Goal: Task Accomplishment & Management: Manage account settings

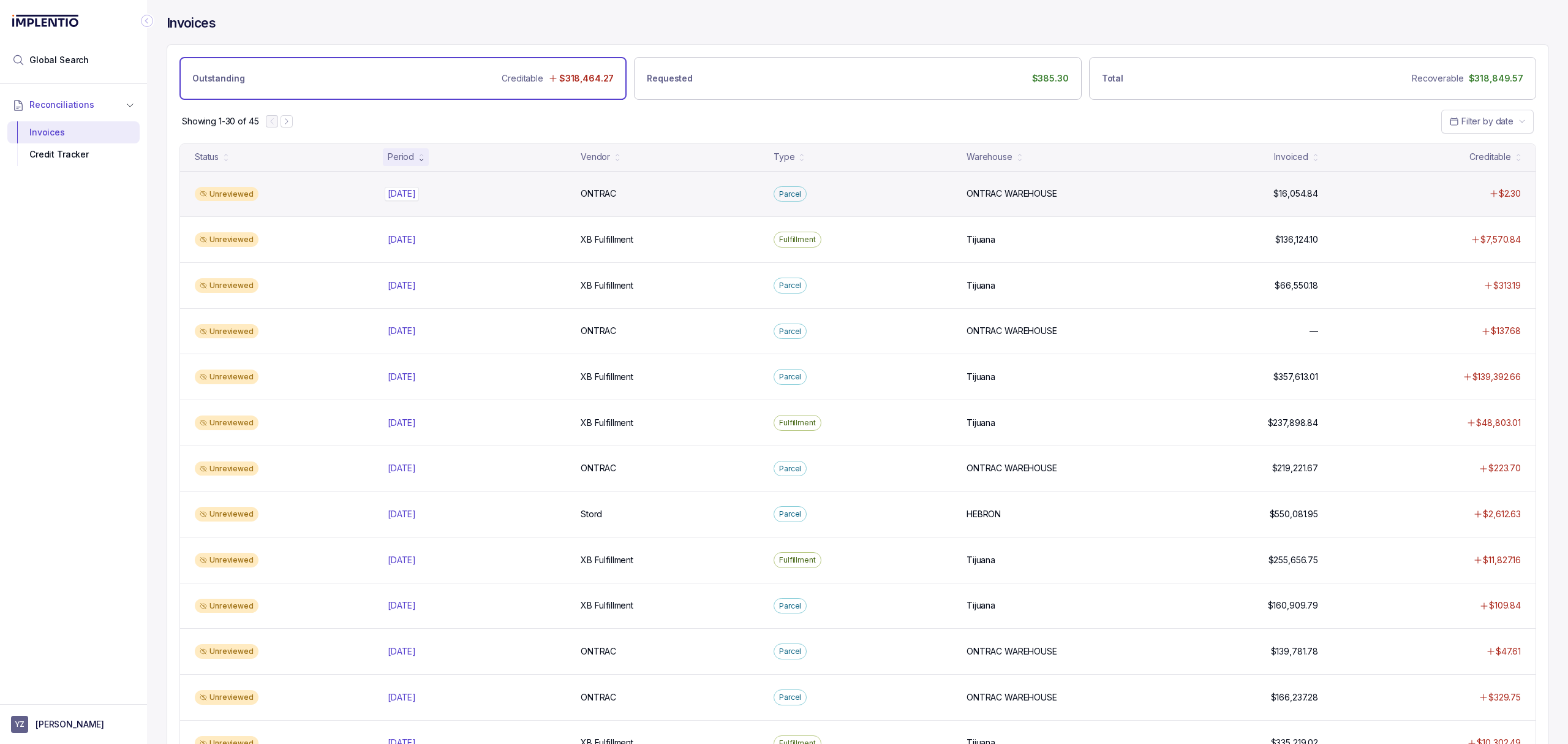
click at [419, 194] on p "[DATE]" at bounding box center [402, 193] width 34 height 13
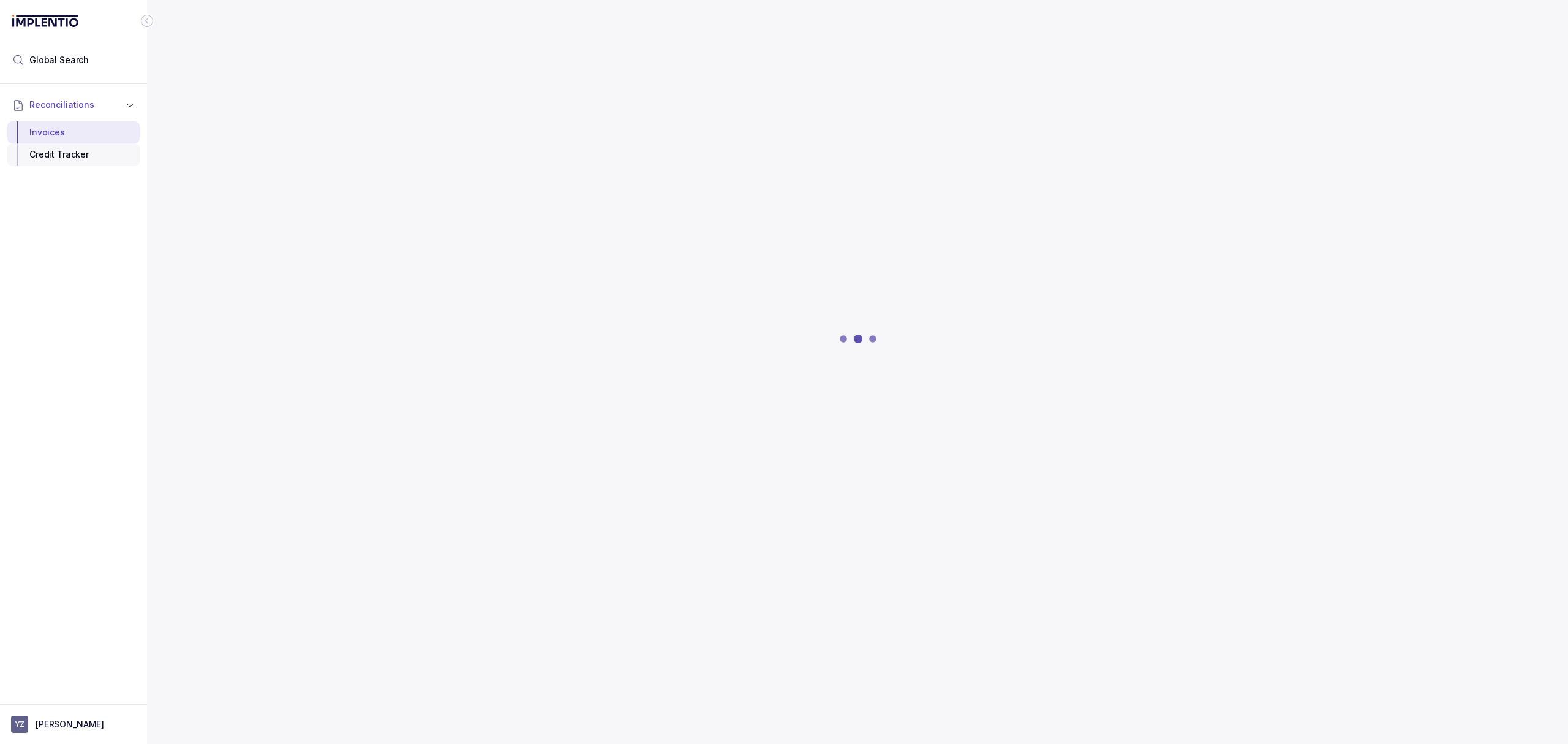
click at [36, 162] on div "Credit Tracker" at bounding box center [74, 155] width 113 height 22
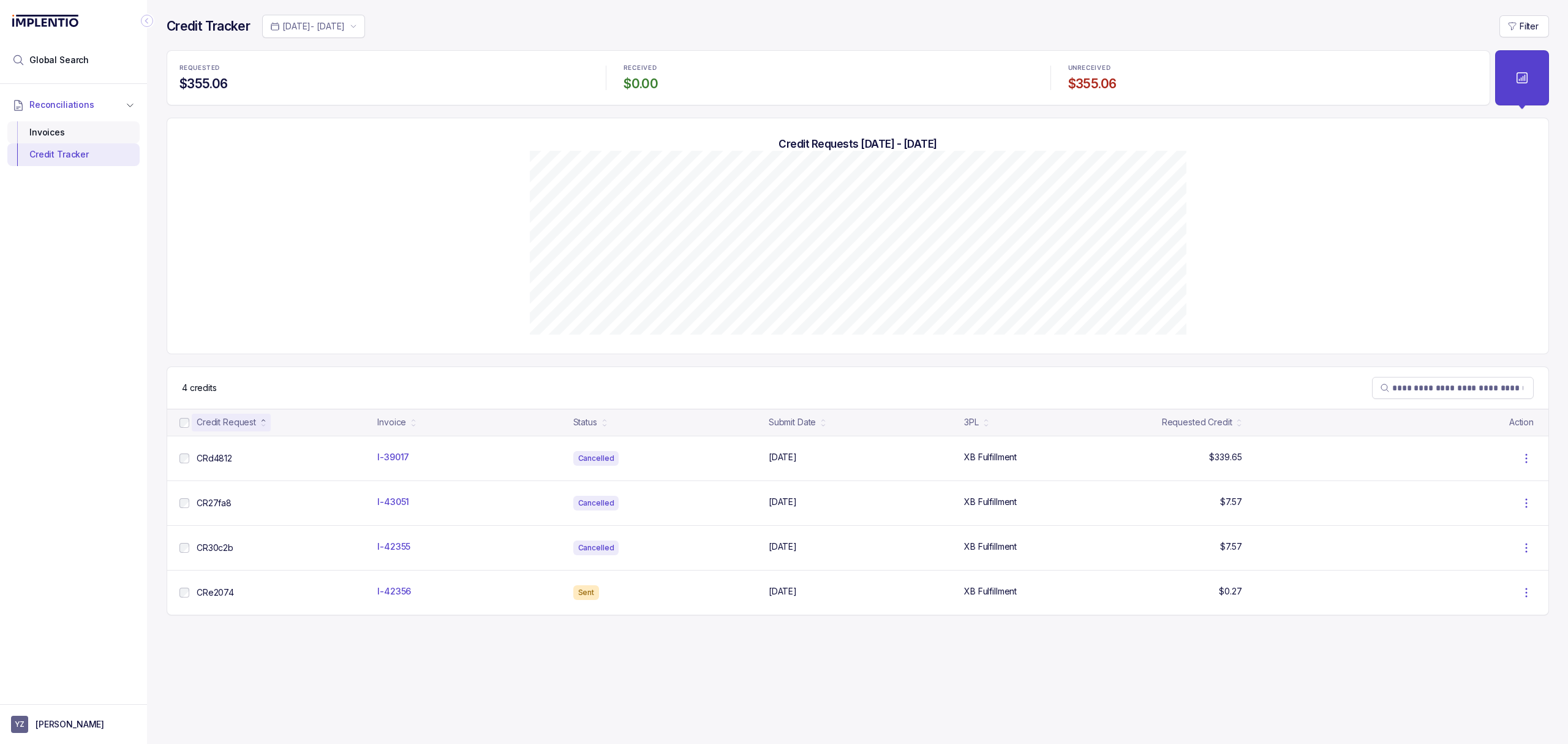
click at [77, 133] on div "Invoices" at bounding box center [74, 132] width 113 height 22
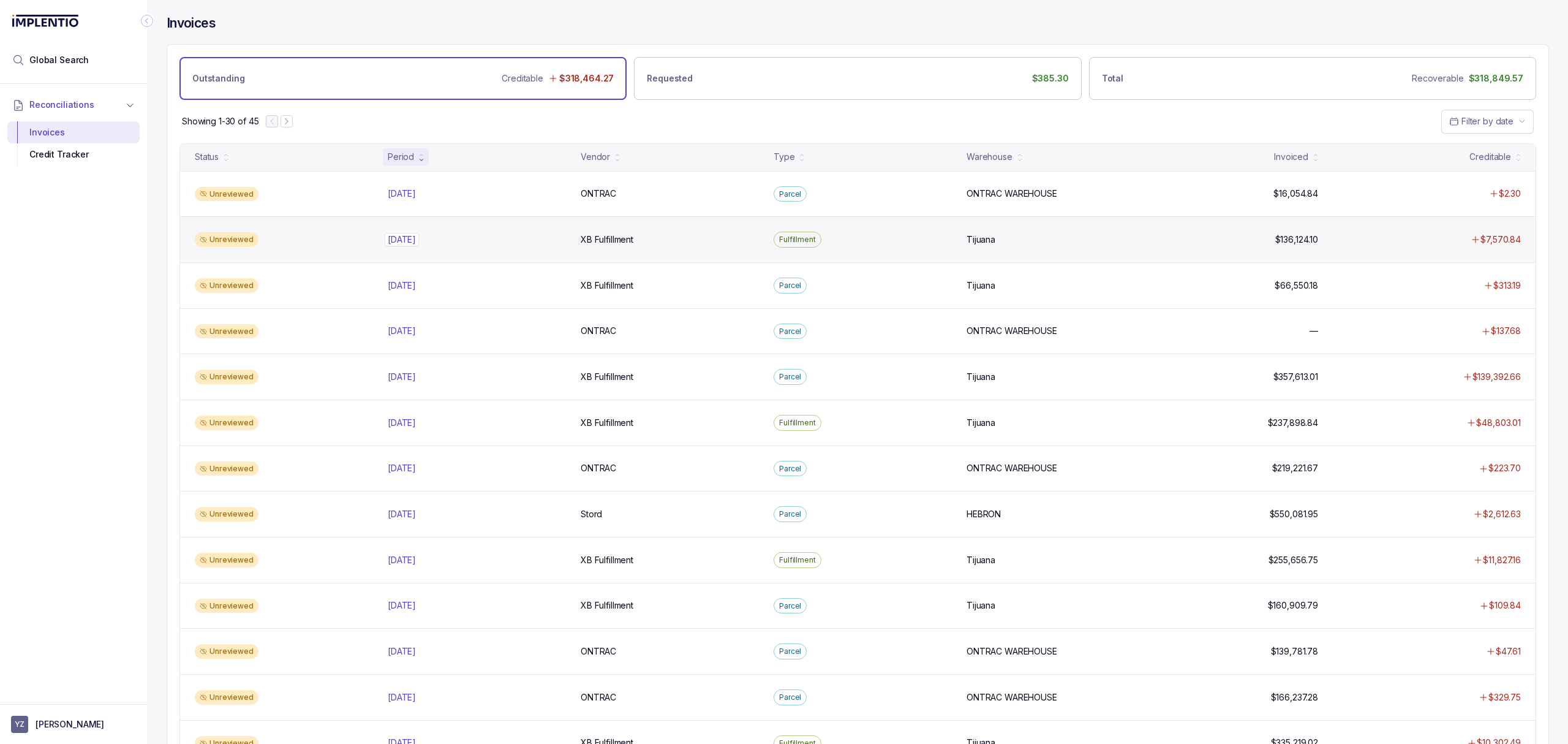
click at [398, 243] on p "[DATE]" at bounding box center [402, 239] width 34 height 13
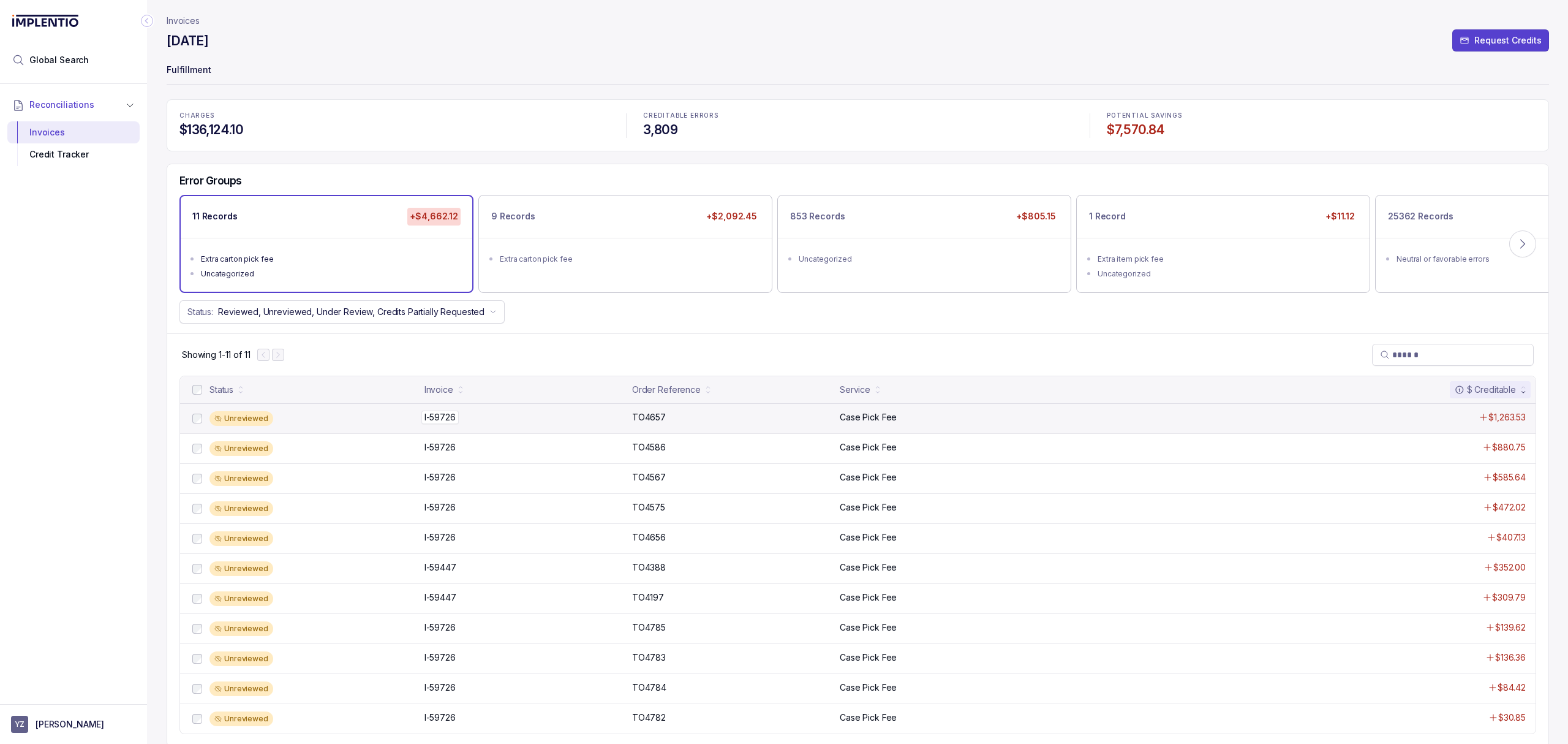
click at [444, 418] on p "I-59726" at bounding box center [440, 417] width 37 height 13
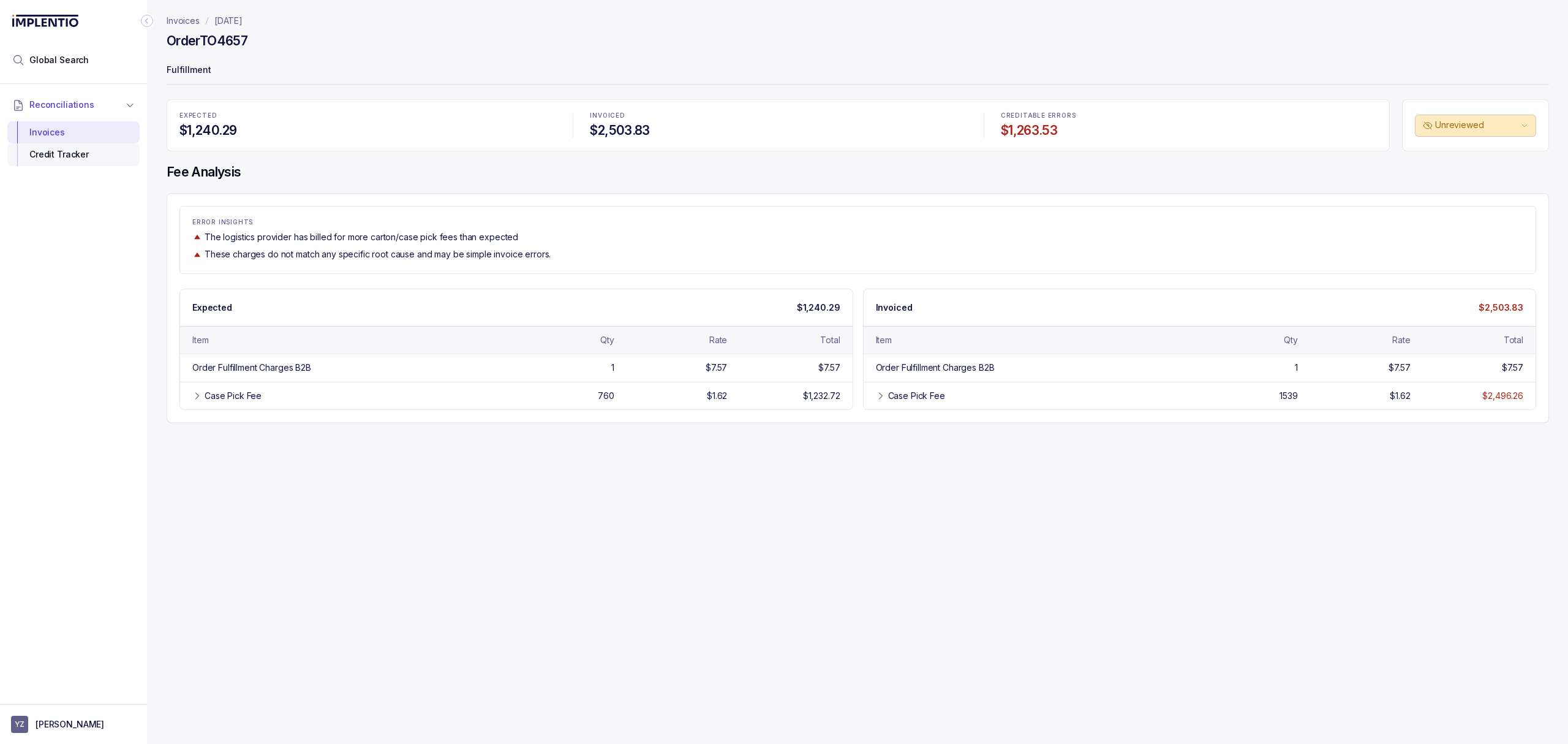
click at [67, 163] on div "Credit Tracker" at bounding box center [74, 155] width 113 height 22
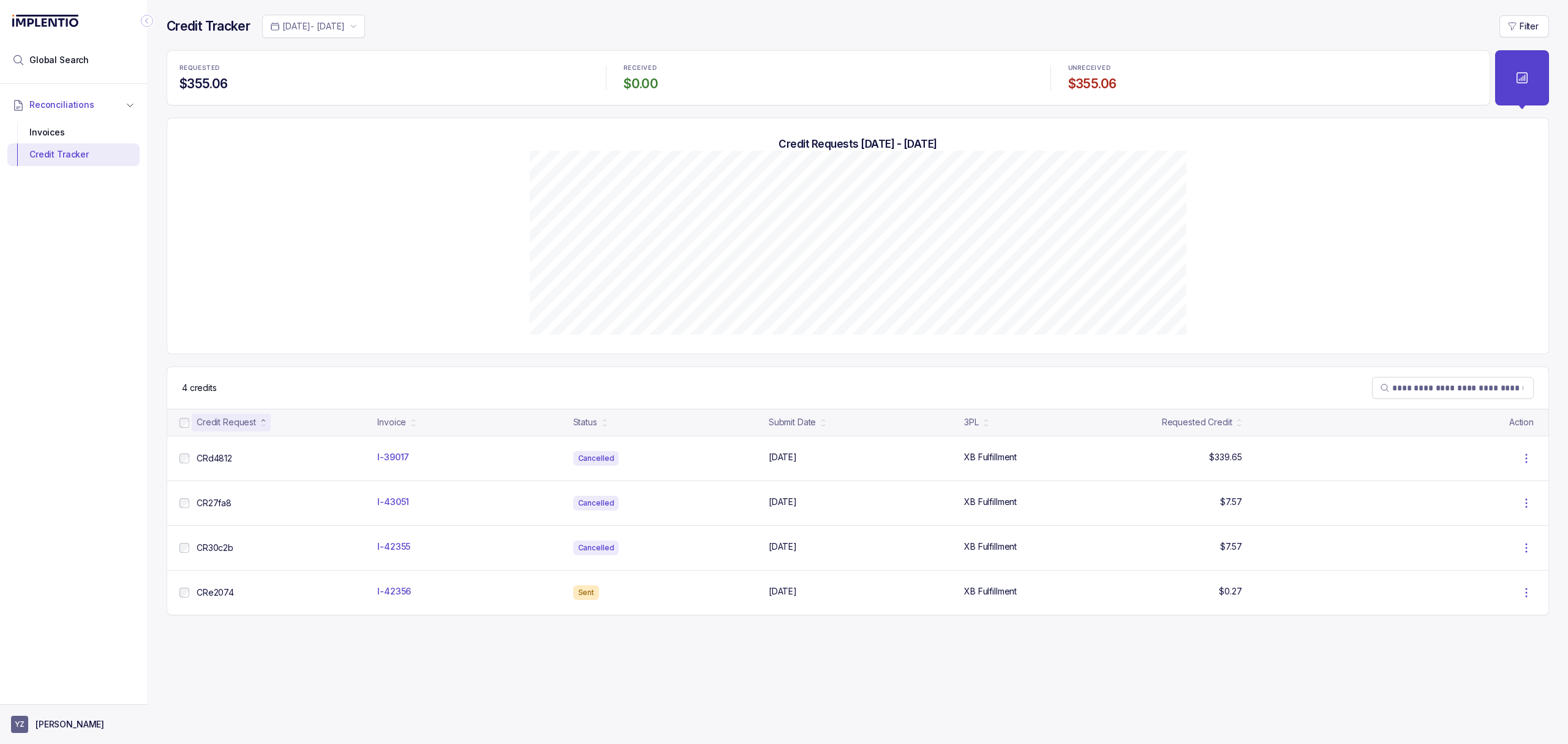
click at [67, 719] on p "[PERSON_NAME]" at bounding box center [70, 724] width 69 height 12
click at [64, 700] on p "Logout" at bounding box center [80, 697] width 101 height 12
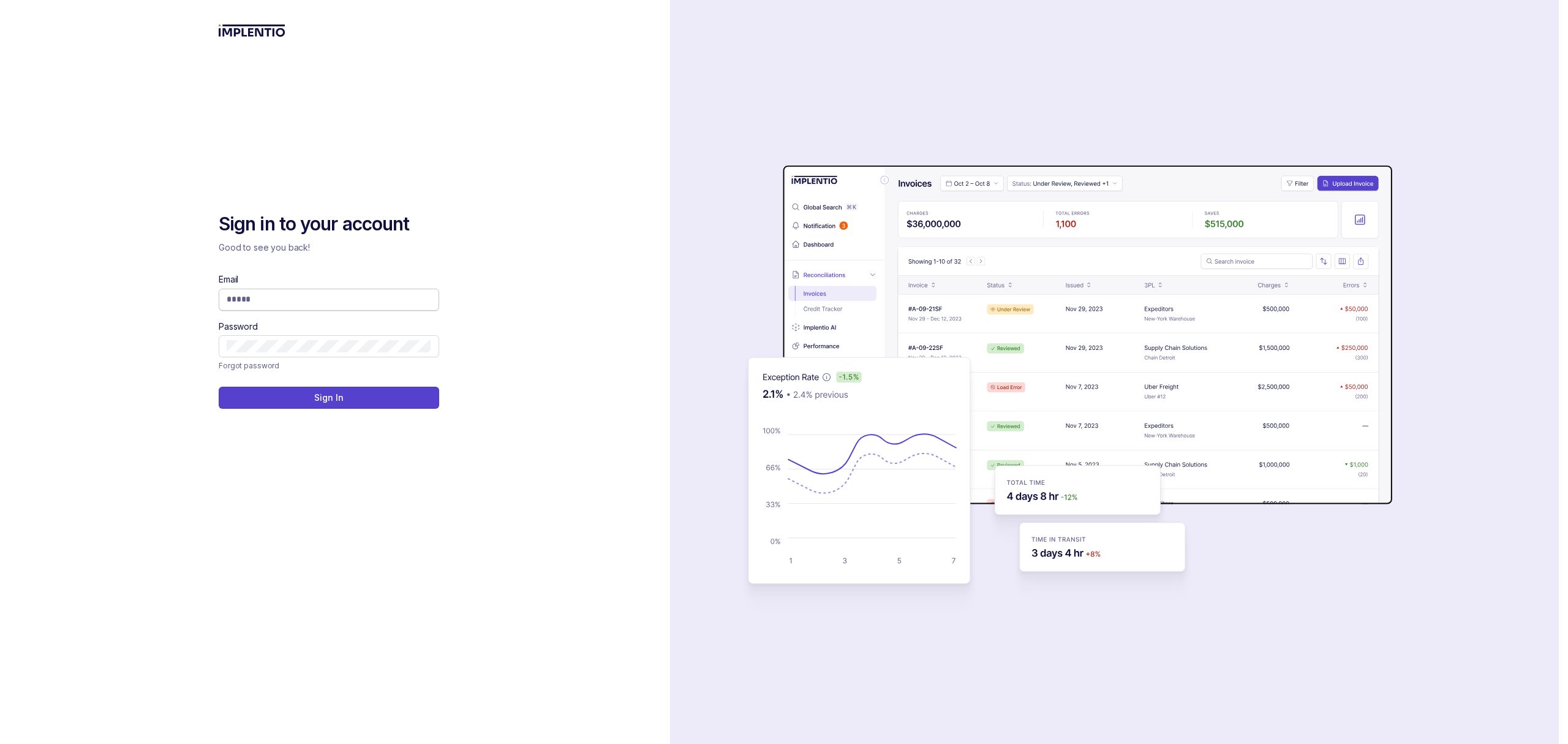
click at [319, 290] on span at bounding box center [329, 300] width 221 height 22
click at [317, 298] on input "Email" at bounding box center [329, 299] width 205 height 12
type input "**********"
